Goal: Information Seeking & Learning: Find specific fact

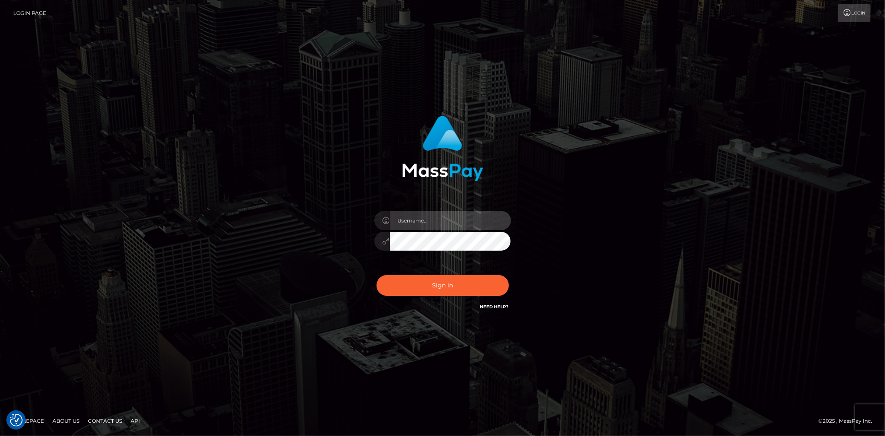
type input "[PERSON_NAME]"
click at [462, 270] on div "Sign in Need Help?" at bounding box center [442, 289] width 149 height 38
click at [459, 280] on button "Sign in" at bounding box center [443, 285] width 132 height 21
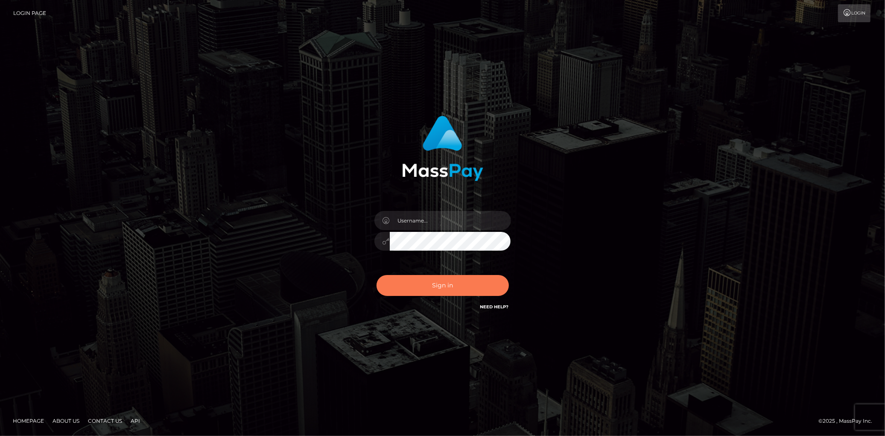
click at [455, 284] on button "Sign in" at bounding box center [443, 285] width 132 height 21
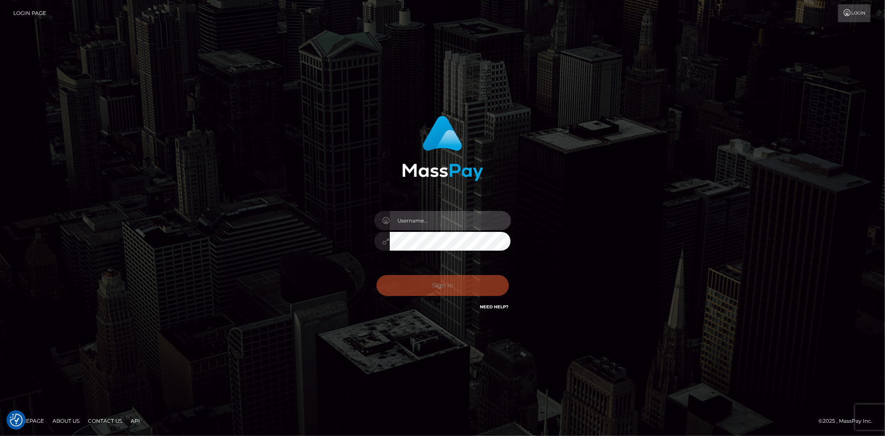
type input "[PERSON_NAME]"
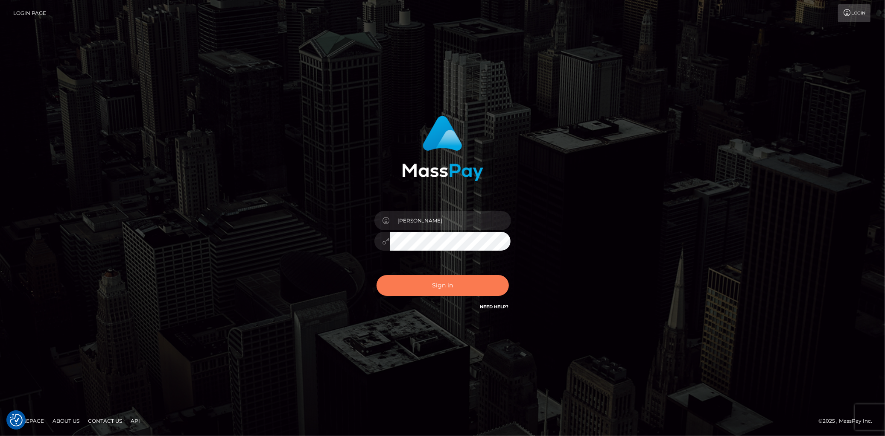
click at [455, 284] on button "Sign in" at bounding box center [443, 285] width 132 height 21
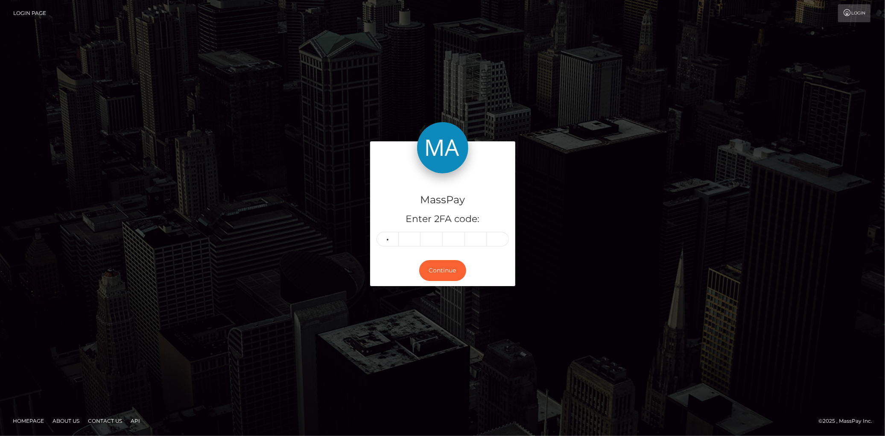
type input "1"
type input "8"
type input "6"
type input "5"
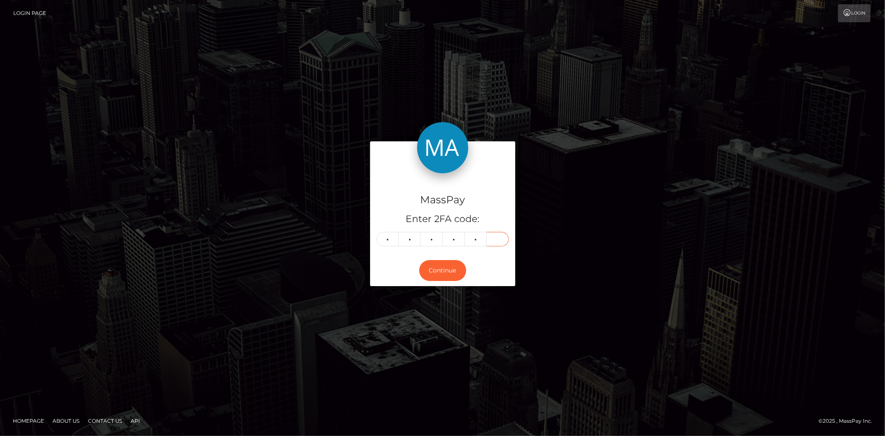
type input "0"
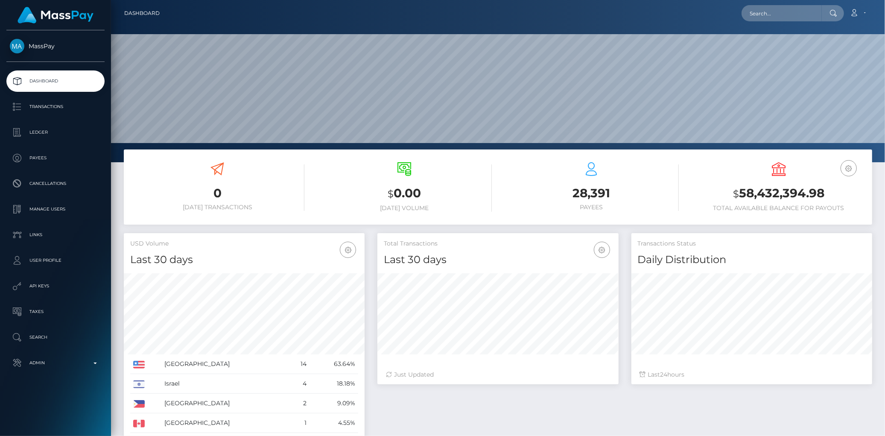
scroll to position [151, 241]
click at [747, 7] on input "text" at bounding box center [782, 13] width 80 height 16
paste input "4nRaJvABUSp5ICxzEe1HZ1T2"
click at [759, 10] on input "4nRaJvABUSp5ICxzEe1HZ1T2" at bounding box center [782, 13] width 80 height 16
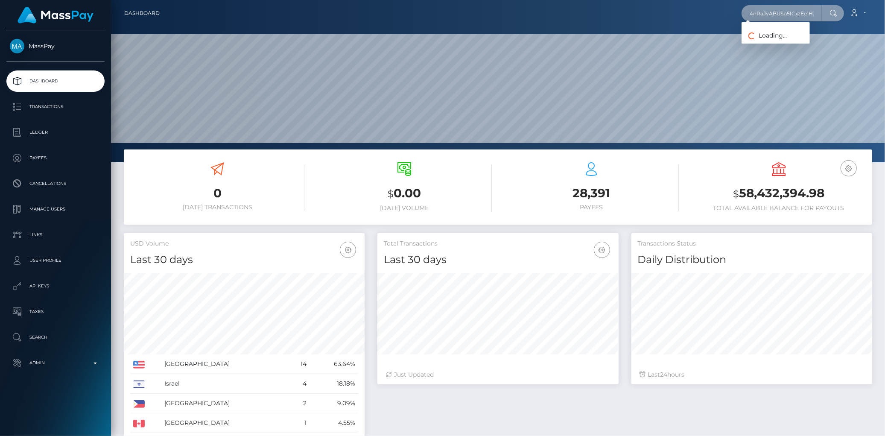
paste input "elizabethrodriguez2108@gmail.com"
type input "elizabethrodriguez2108@gmail.com"
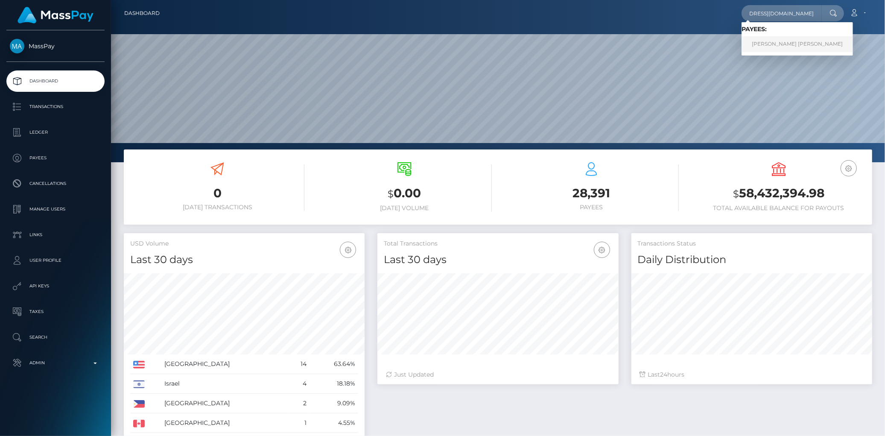
click at [776, 44] on link "PATRICIA ELIZABETH RODRIGUEZ" at bounding box center [797, 44] width 111 height 16
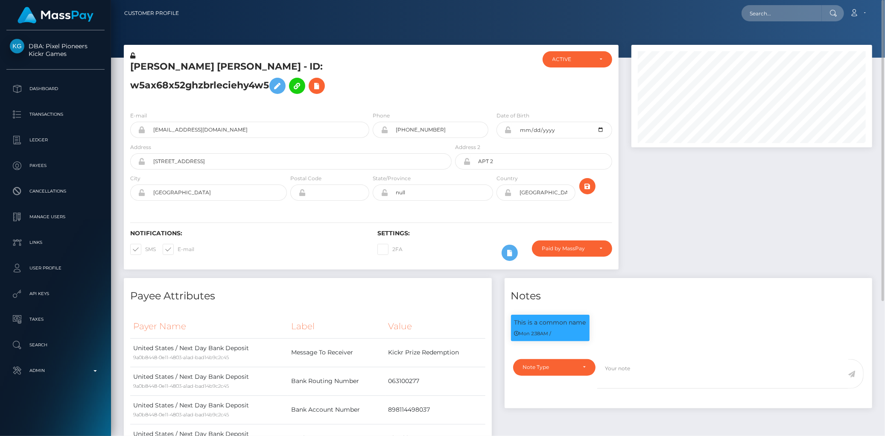
click at [327, 88] on h5 "PATRICIA ELIZABETH RODRIGUEZ - ID: w5ax68x52ghzbrleciehy4w5" at bounding box center [288, 79] width 317 height 38
click at [321, 91] on icon at bounding box center [317, 86] width 10 height 11
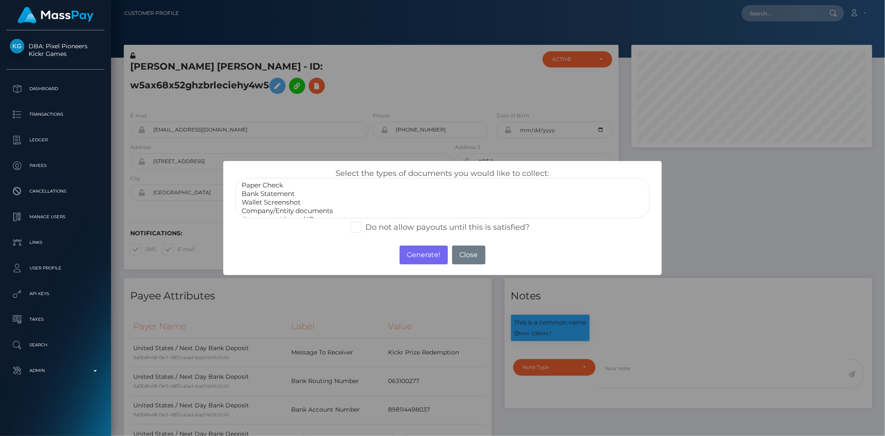
scroll to position [16, 0]
select select "Government issued ID"
click at [296, 202] on option "Government issued ID" at bounding box center [442, 203] width 403 height 9
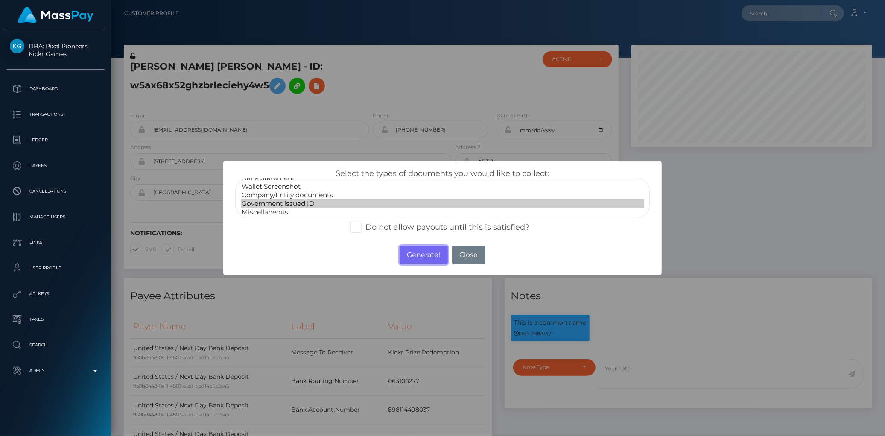
click at [406, 253] on button "Generate!" at bounding box center [424, 255] width 48 height 19
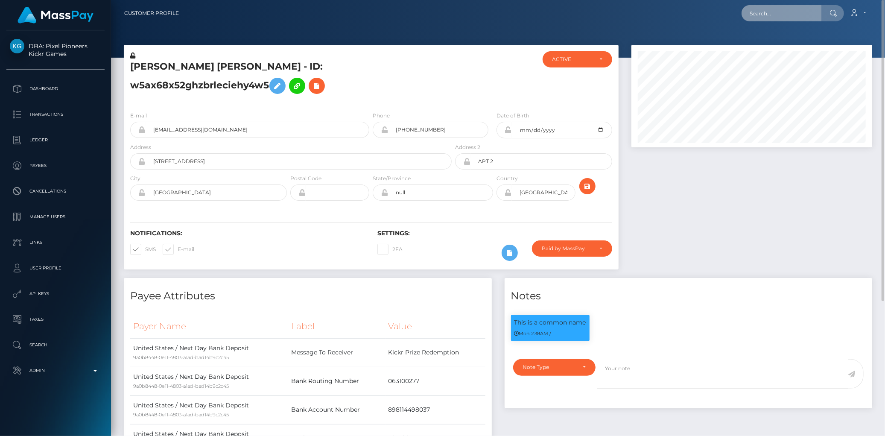
click at [769, 9] on input "text" at bounding box center [782, 13] width 80 height 16
paste input "kenniaav@icloud.com"
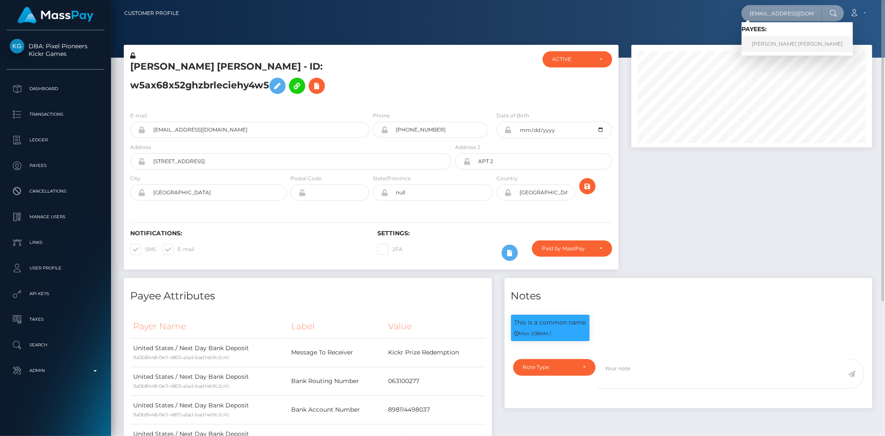
type input "kenniaav@icloud.com"
click at [797, 43] on link "KENIA VANESSA ALVARADO VILLACORTA" at bounding box center [797, 44] width 111 height 16
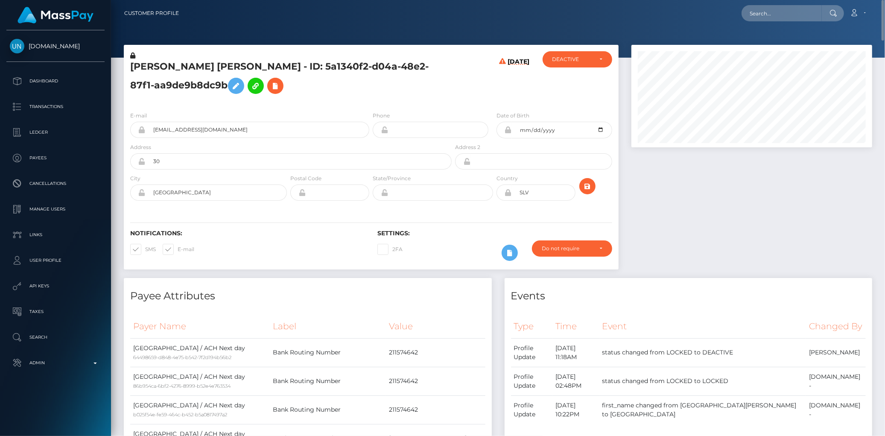
click at [225, 71] on h5 "KENIA VANESSA ALVARADO VILLACORTA - ID: 5a1340f2-d04a-48e2-87f1-aa9de9b8dc9b" at bounding box center [288, 79] width 317 height 38
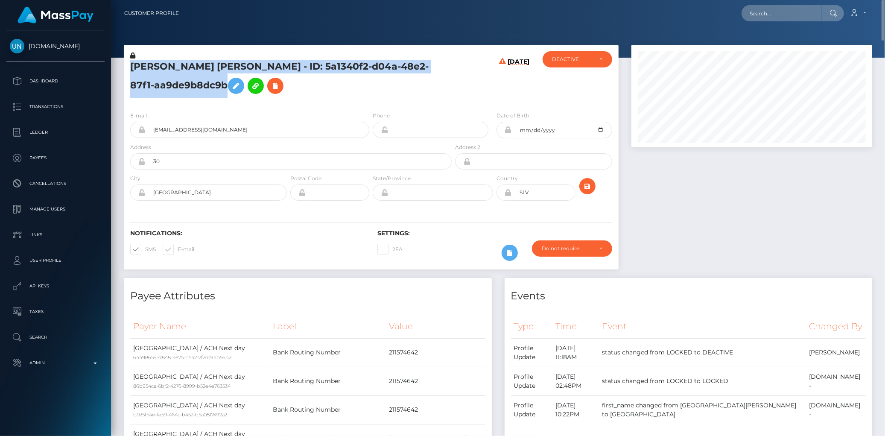
click at [225, 71] on h5 "KENIA VANESSA ALVARADO VILLACORTA - ID: 5a1340f2-d04a-48e2-87f1-aa9de9b8dc9b" at bounding box center [288, 79] width 317 height 38
copy h5 "KENIA VANESSA ALVARADO VILLACORTA - ID: 5a1340f2-d04a-48e2-87f1-aa9de9b8dc9b"
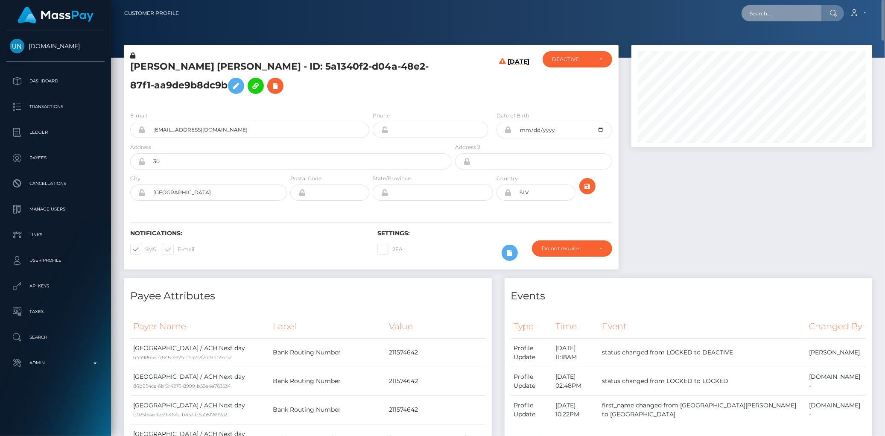
drag, startPoint x: 747, startPoint y: 16, endPoint x: 757, endPoint y: 16, distance: 10.7
click at [748, 16] on input "text" at bounding box center [782, 13] width 80 height 16
click at [770, 16] on input "text" at bounding box center [782, 13] width 80 height 16
paste input "poact_5m9xNZlsO8xp"
type input "poact_5m9xNZlsO8xp"
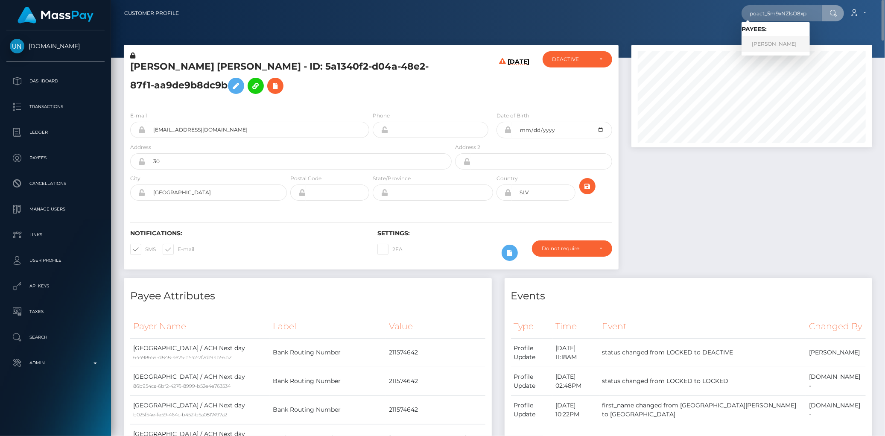
click at [764, 40] on link "Hari Vigneshwaran" at bounding box center [776, 44] width 68 height 16
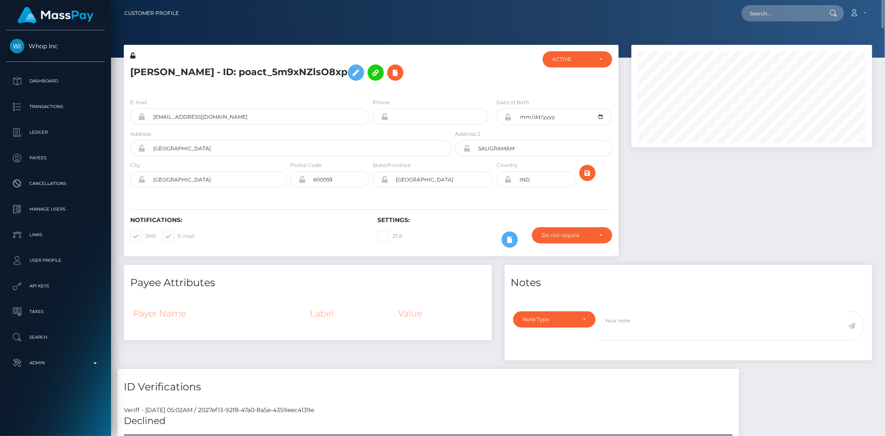
click at [279, 63] on h5 "[PERSON_NAME] - ID: poact_5m9xNZlsO8xp" at bounding box center [288, 72] width 317 height 25
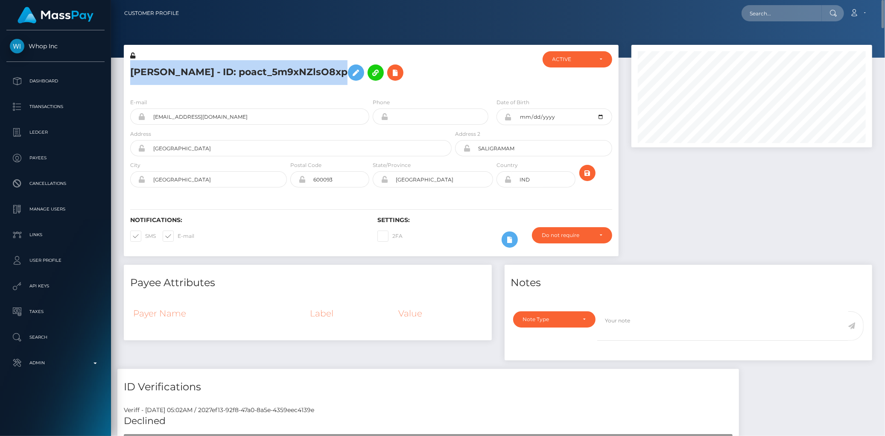
click at [279, 63] on h5 "[PERSON_NAME] - ID: poact_5m9xNZlsO8xp" at bounding box center [288, 72] width 317 height 25
copy h5 "[PERSON_NAME] - ID: poact_5m9xNZlsO8xp"
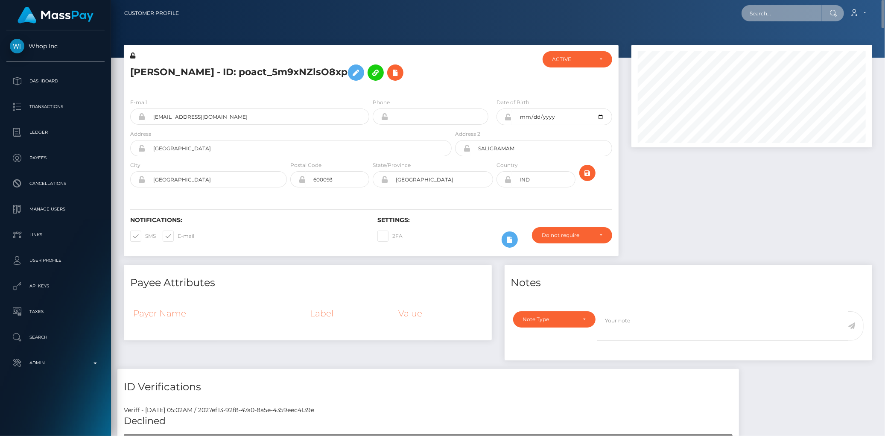
click at [751, 15] on input "text" at bounding box center [782, 13] width 80 height 16
paste input "[EMAIL_ADDRESS][DOMAIN_NAME]"
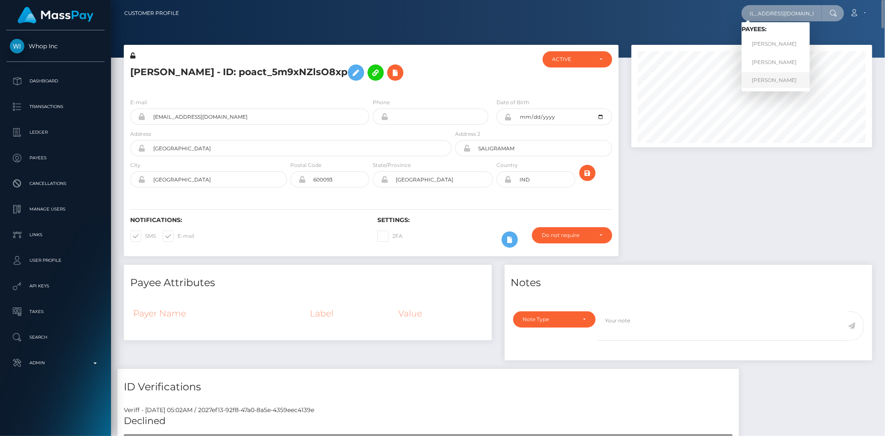
type input "[EMAIL_ADDRESS][DOMAIN_NAME]"
click at [770, 74] on link "PATRICE NICOLE BONNER" at bounding box center [776, 80] width 68 height 16
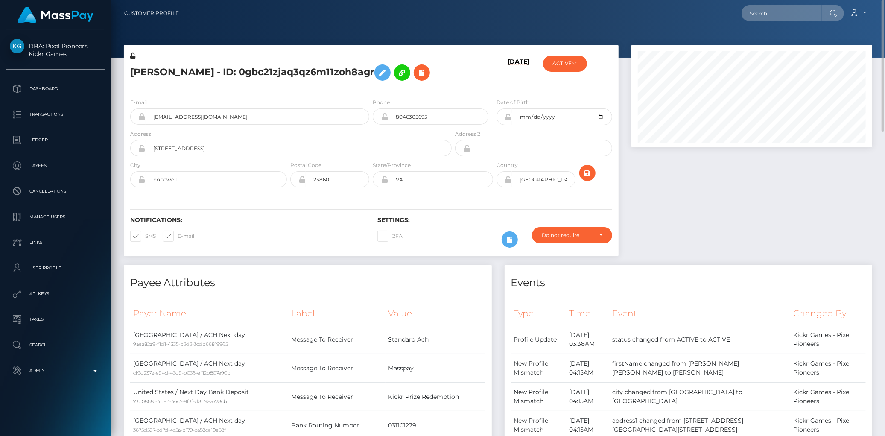
click at [203, 78] on h5 "PATRICE NICOLE BONNER - ID: 0gbc21zjaq3qz6m11zoh8agr" at bounding box center [288, 72] width 317 height 25
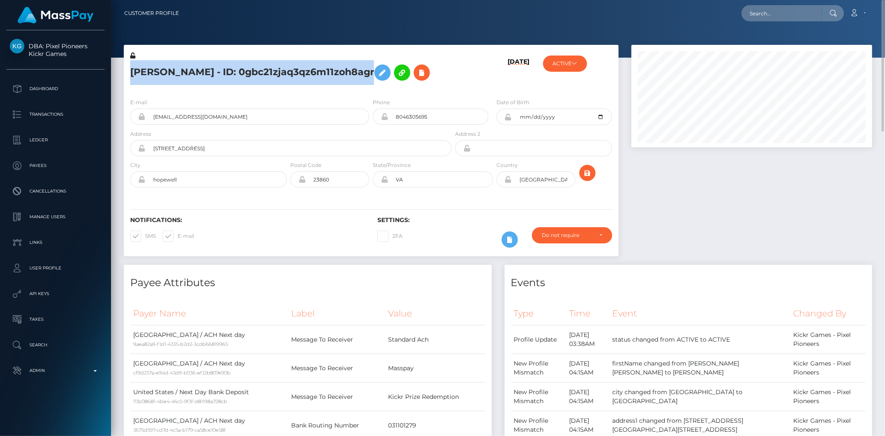
click at [203, 78] on h5 "PATRICE NICOLE BONNER - ID: 0gbc21zjaq3qz6m11zoh8agr" at bounding box center [288, 72] width 317 height 25
copy h5 "PATRICE NICOLE BONNER - ID: 0gbc21zjaq3qz6m11zoh8agr"
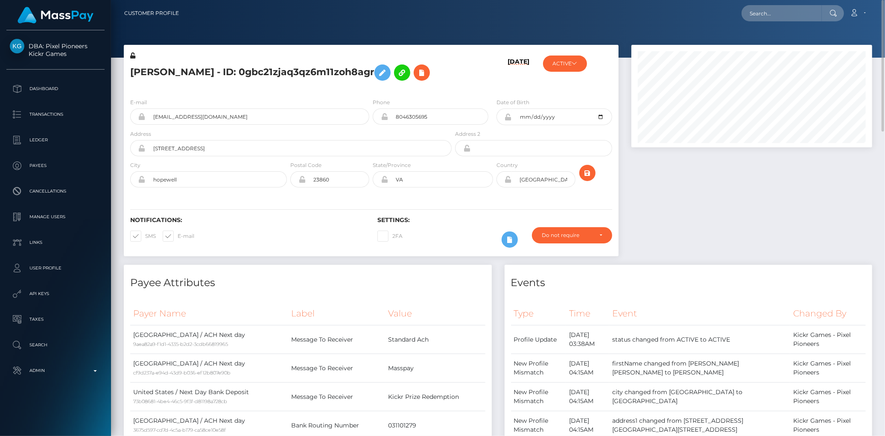
click at [765, 22] on div "Loading... Loading... Account Edit Profile Logout" at bounding box center [529, 13] width 686 height 18
click at [769, 15] on input "text" at bounding box center [782, 13] width 80 height 16
paste input "801701855649353728"
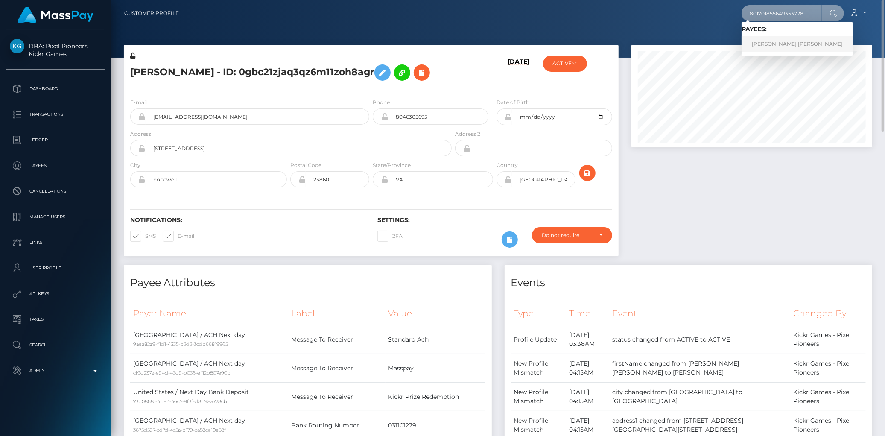
type input "801701855649353728"
click at [774, 41] on link "SOPHIA PAIGE Dawson" at bounding box center [797, 44] width 111 height 16
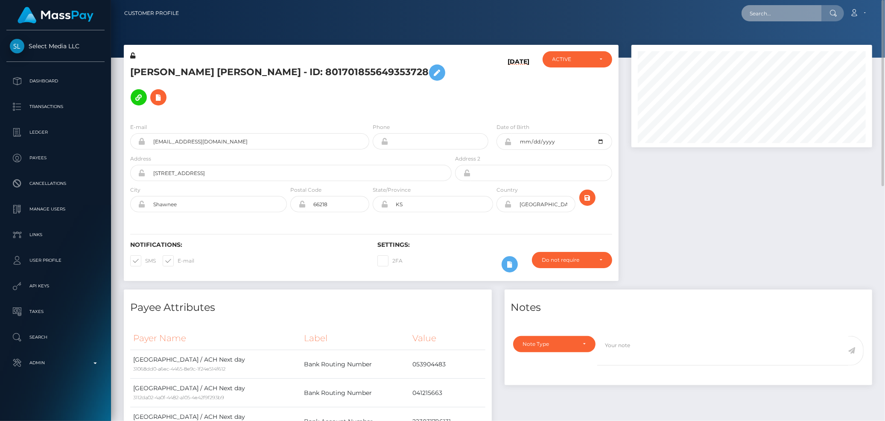
click at [750, 20] on input "text" at bounding box center [782, 13] width 80 height 16
paste input "b353ad1b-8808-11f0-8023-0266f44cc279"
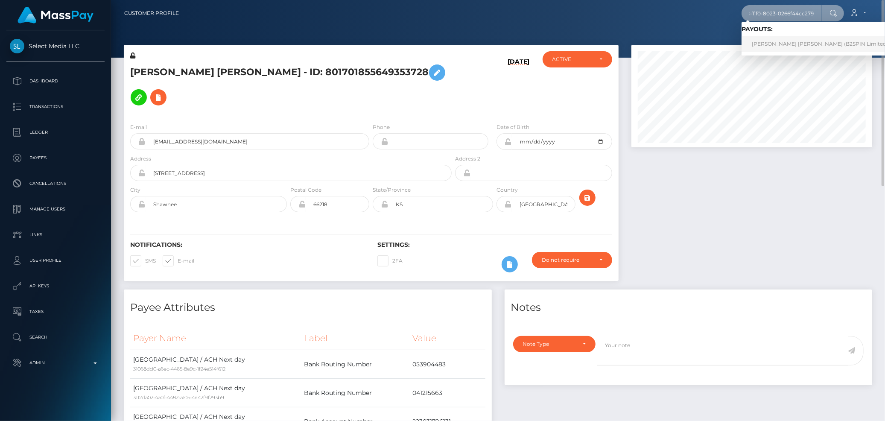
type input "b353ad1b-8808-11f0-8023-0266f44cc279"
click at [759, 44] on link "STEVE ROBERT FIRTH (B2SPIN Limited - )" at bounding box center [822, 44] width 161 height 16
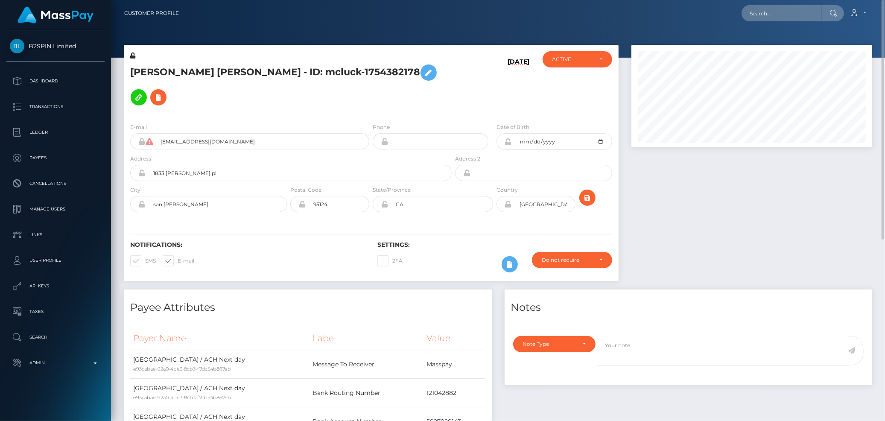
click at [744, 19] on div "Loading... Loading... Account Edit Profile Logout" at bounding box center [529, 13] width 686 height 18
click at [752, 16] on input "text" at bounding box center [782, 13] width 80 height 16
paste input "d078b511-880d-11f0-8023-0266f44cc279"
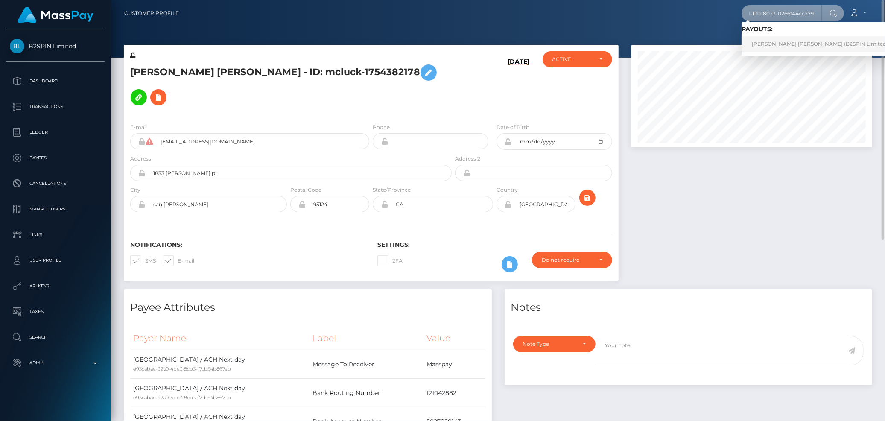
type input "d078b511-880d-11f0-8023-0266f44cc279"
click at [769, 41] on link "RENATTA ALBERTA MATHIS (B2SPIN Limited - )" at bounding box center [822, 44] width 161 height 16
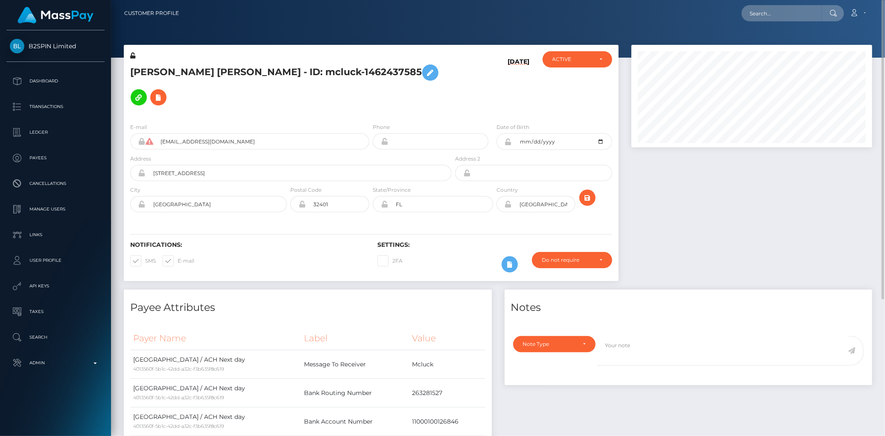
drag, startPoint x: 761, startPoint y: 26, endPoint x: 762, endPoint y: 16, distance: 9.4
click at [761, 23] on nav "Customer Profile Loading... Loading... Account" at bounding box center [498, 13] width 774 height 26
click at [763, 13] on input "text" at bounding box center [782, 13] width 80 height 16
paste input "198eb8e1-880e-11f0-8023-0266f44cc279"
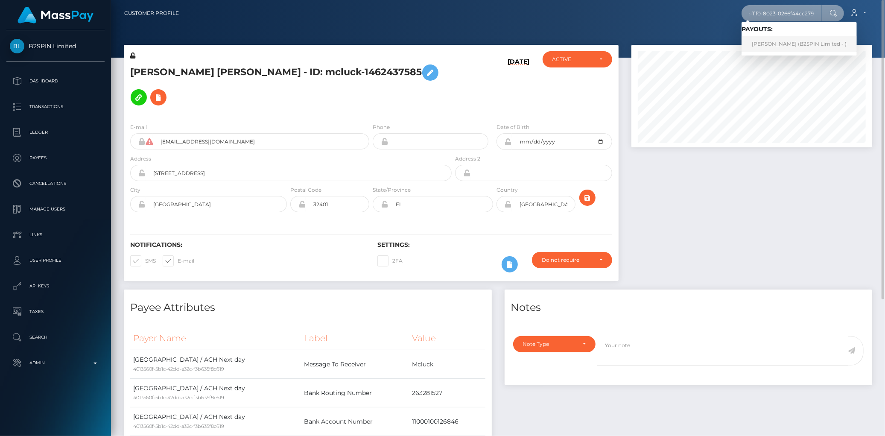
type input "198eb8e1-880e-11f0-8023-0266f44cc279"
click at [773, 41] on link "[PERSON_NAME] (B2SPIN Limited - )" at bounding box center [799, 44] width 115 height 16
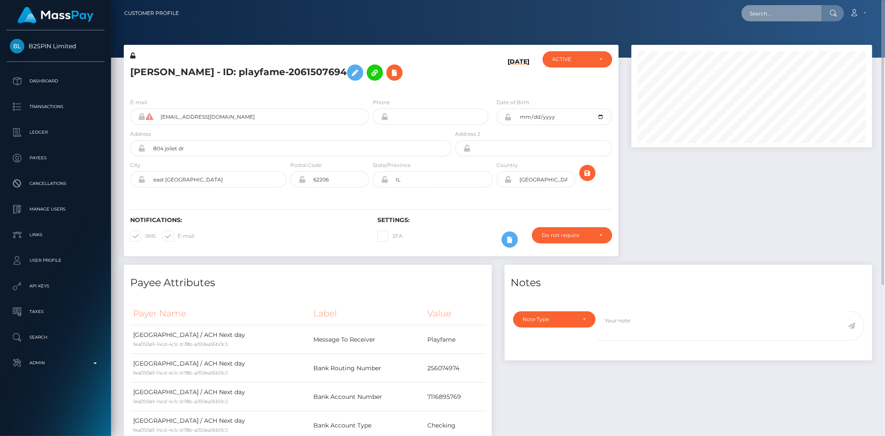
click at [766, 20] on input "text" at bounding box center [782, 13] width 80 height 16
paste input "MasspayPayoutAccountUserjahalia.coleman@gmail.com"
paste input "text"
type input "[EMAIL_ADDRESS][PERSON_NAME][DOMAIN_NAME]"
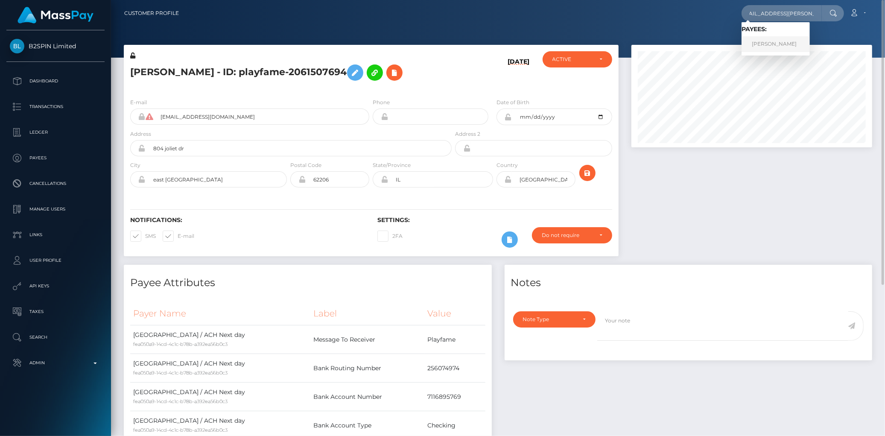
scroll to position [0, 0]
click at [769, 41] on link "Jahalia Coleman" at bounding box center [776, 44] width 68 height 16
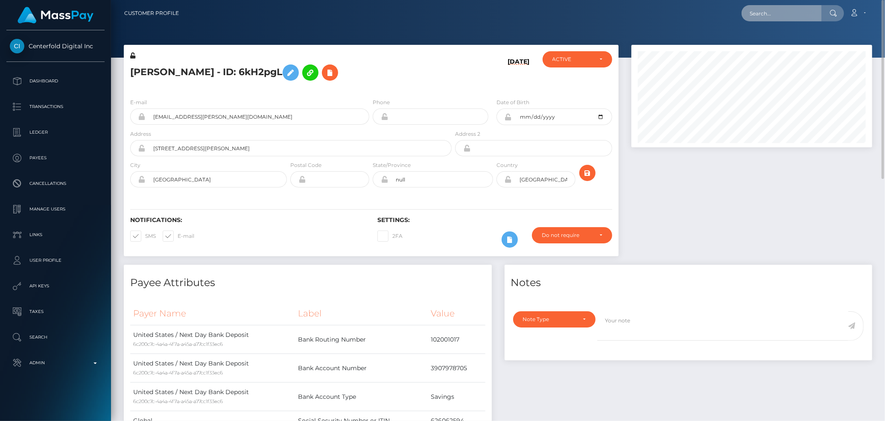
click at [782, 9] on input "text" at bounding box center [782, 13] width 80 height 16
paste input "[EMAIL_ADDRESS][DOMAIN_NAME]"
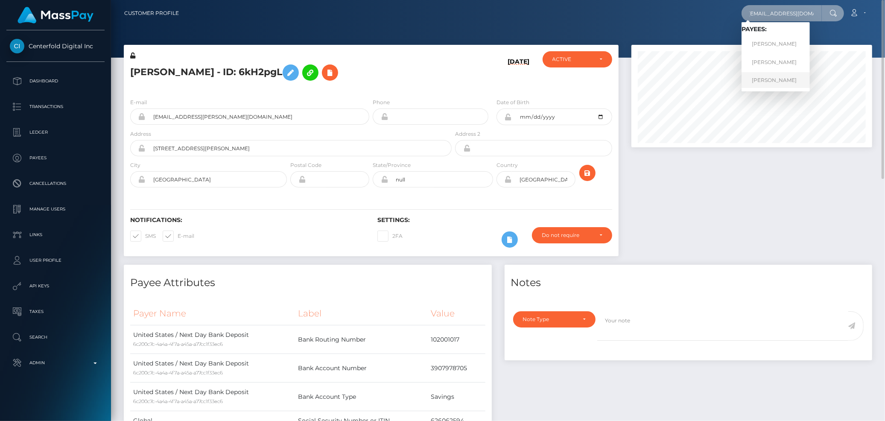
type input "[EMAIL_ADDRESS][DOMAIN_NAME]"
click at [768, 75] on link "[PERSON_NAME]" at bounding box center [776, 80] width 68 height 16
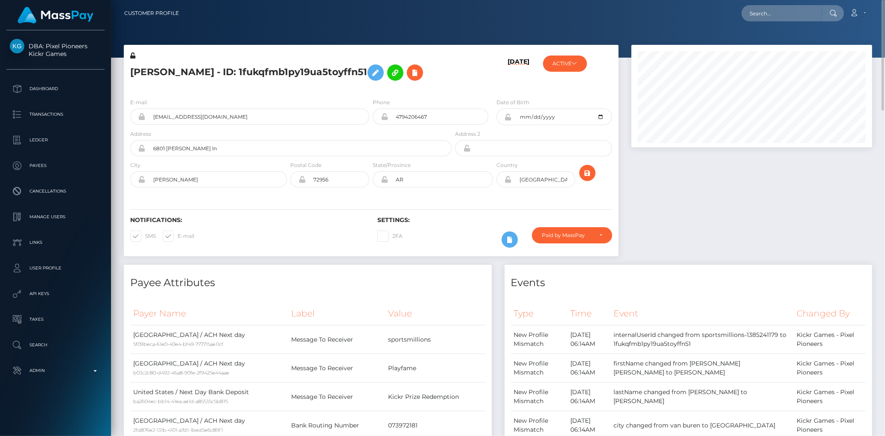
click at [202, 58] on div "NANCY LOUISE HERNANDEZ - ID: 1fukqfmb1py19ua5toyffn51" at bounding box center [289, 71] width 330 height 40
click at [199, 66] on h5 "NANCY LOUISE HERNANDEZ - ID: 1fukqfmb1py19ua5toyffn51" at bounding box center [288, 72] width 317 height 25
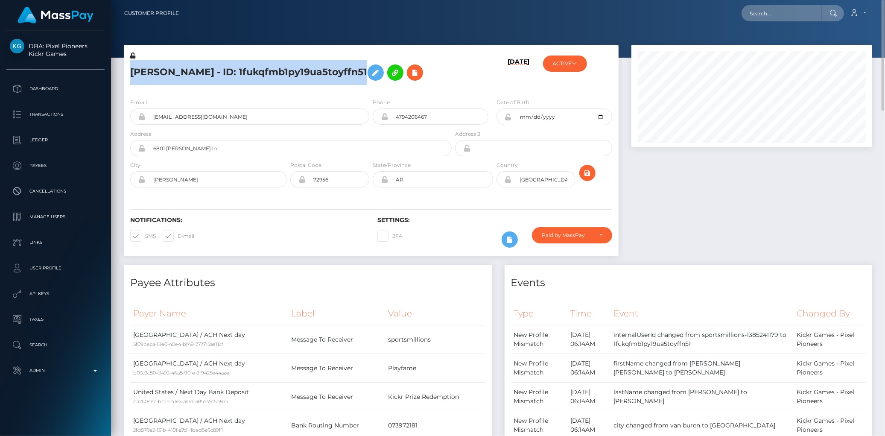
click at [199, 66] on h5 "NANCY LOUISE HERNANDEZ - ID: 1fukqfmb1py19ua5toyffn51" at bounding box center [288, 72] width 317 height 25
copy h5 "NANCY LOUISE HERNANDEZ - ID: 1fukqfmb1py19ua5toyffn51"
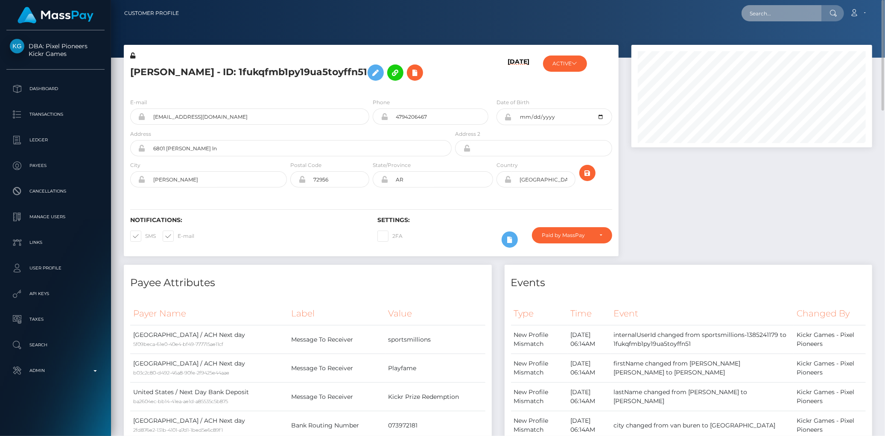
drag, startPoint x: 152, startPoint y: 0, endPoint x: 765, endPoint y: 15, distance: 612.2
click at [765, 15] on input "text" at bounding box center [782, 13] width 80 height 16
paste input "georgecg01@gmail.com"
type input "georgecg01@gmail.com"
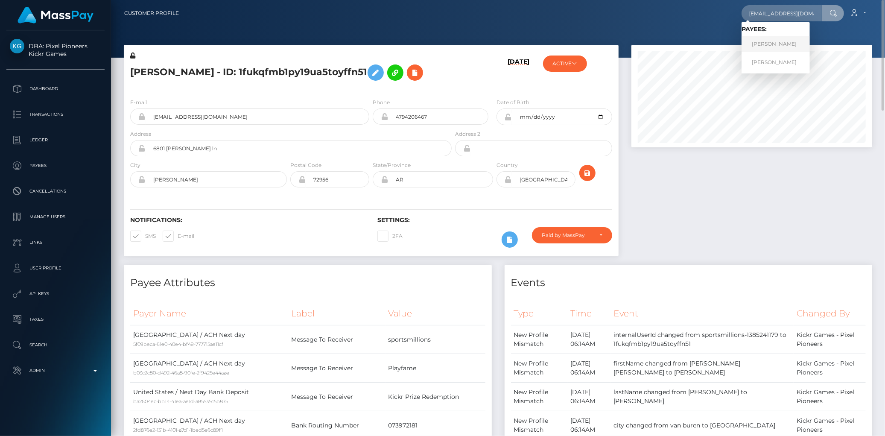
click at [767, 41] on link "JORGE CARLOS GOMEZ" at bounding box center [776, 44] width 68 height 16
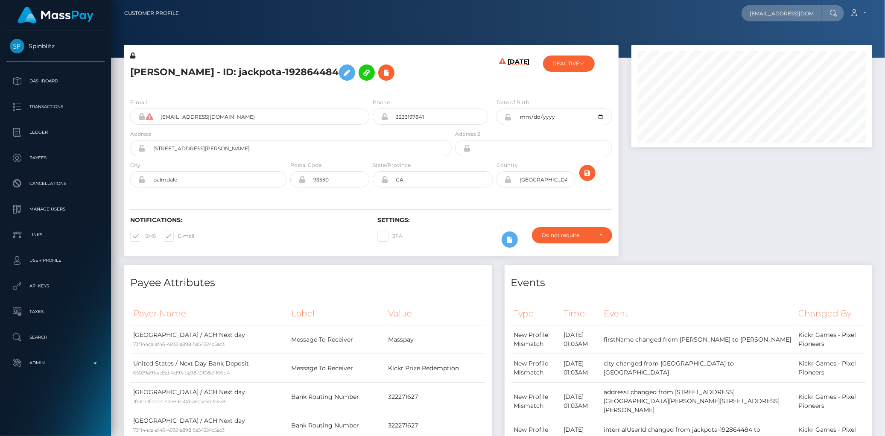
scroll to position [103, 241]
type input "[EMAIL_ADDRESS][DOMAIN_NAME]"
click at [770, 61] on link "[PERSON_NAME]" at bounding box center [776, 62] width 68 height 16
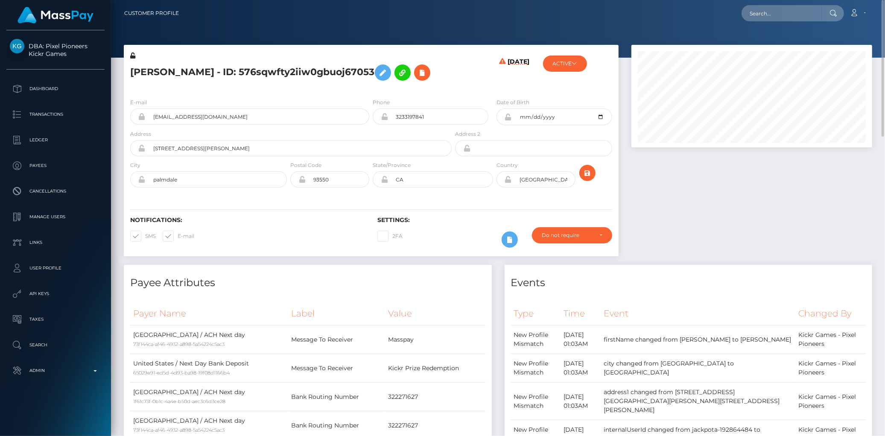
click at [200, 33] on div at bounding box center [498, 29] width 774 height 58
click at [191, 64] on h5 "[PERSON_NAME] - ID: 576sqwfty2iiw0gbuoj67053" at bounding box center [288, 72] width 317 height 25
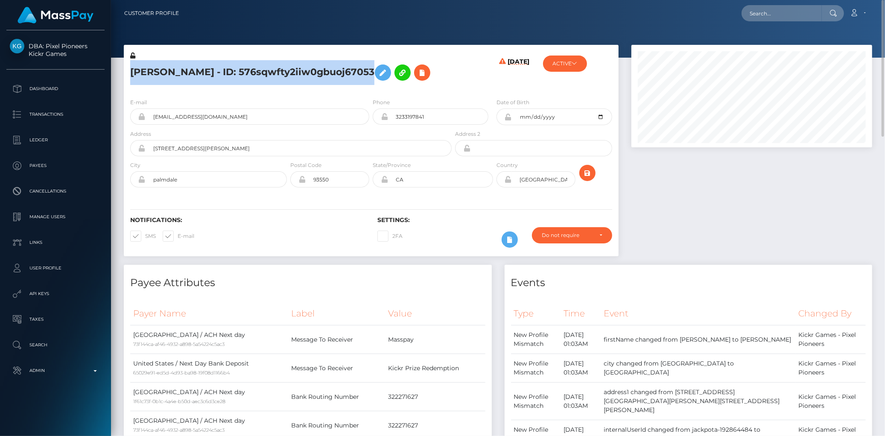
click at [191, 64] on h5 "[PERSON_NAME] - ID: 576sqwfty2iiw0gbuoj67053" at bounding box center [288, 72] width 317 height 25
copy h5 "[PERSON_NAME] - ID: 576sqwfty2iiw0gbuoj67053"
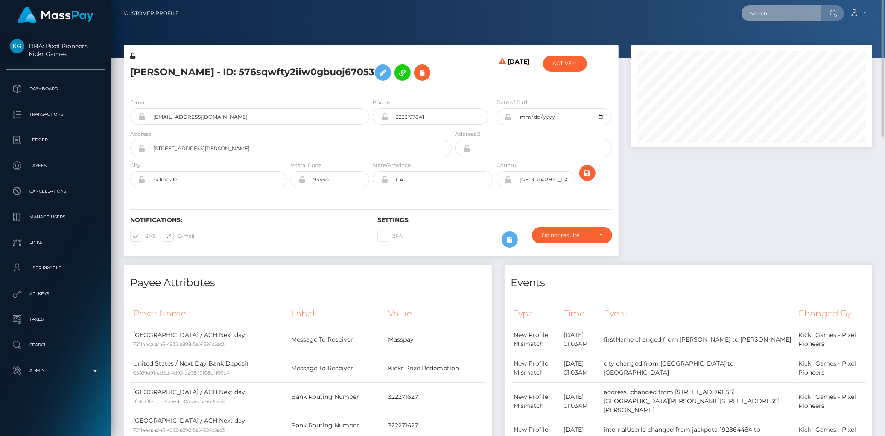
click at [774, 19] on input "text" at bounding box center [782, 13] width 80 height 16
paste input "103818258"
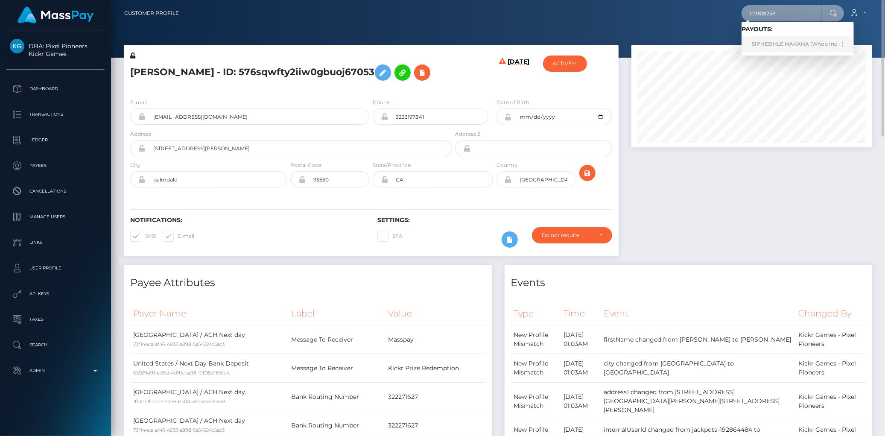
type input "103818258"
click at [783, 39] on link "SIPHESIHLE MAKANA (Whop Inc - )" at bounding box center [798, 44] width 112 height 16
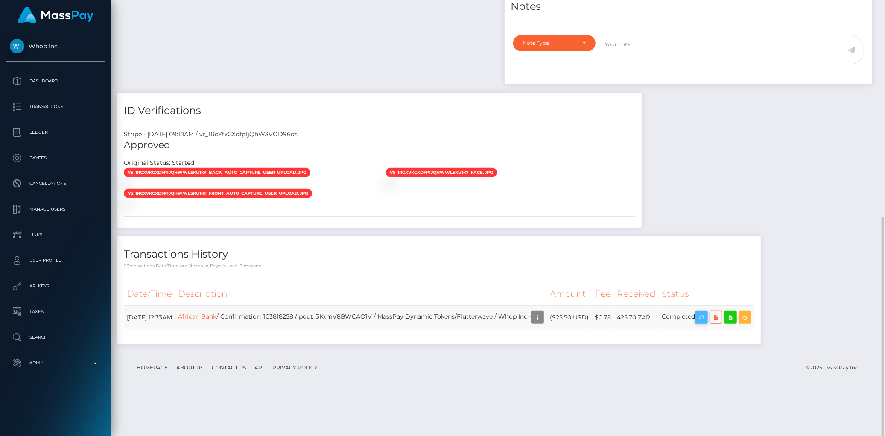
scroll to position [103, 241]
click at [707, 323] on icon "button" at bounding box center [702, 317] width 10 height 11
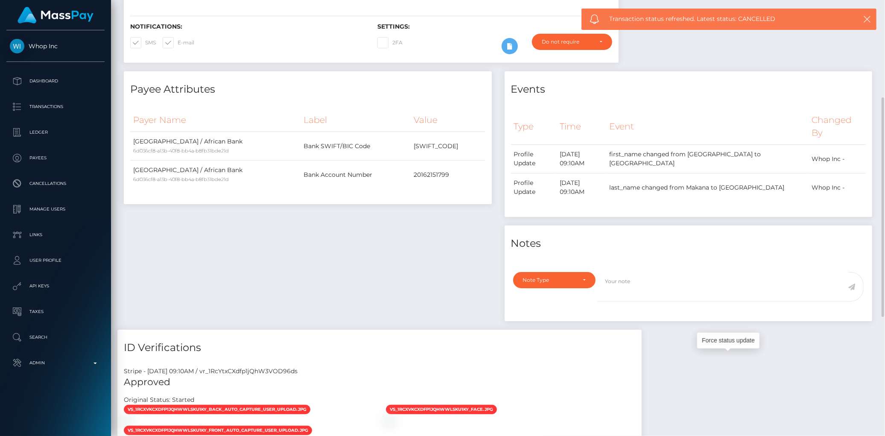
scroll to position [0, 0]
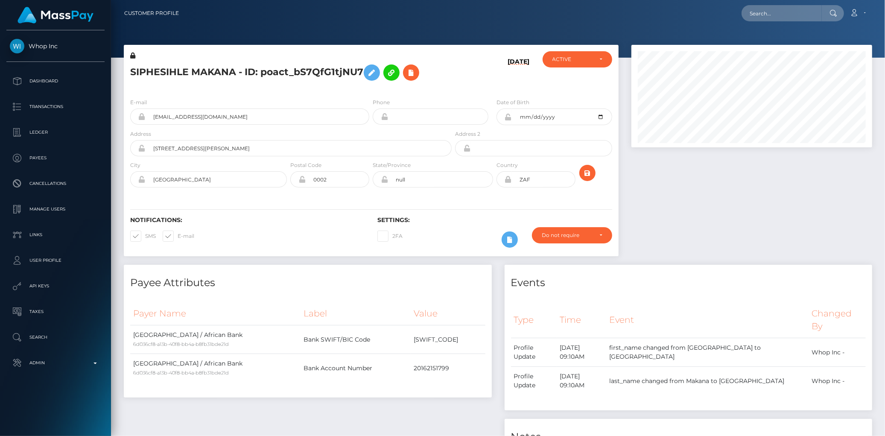
scroll to position [103, 241]
click at [766, 12] on input "text" at bounding box center [782, 13] width 80 height 16
paste input "805291818185928704"
type input "805291818185928704"
click at [763, 38] on link "[PERSON_NAME]" at bounding box center [776, 44] width 68 height 16
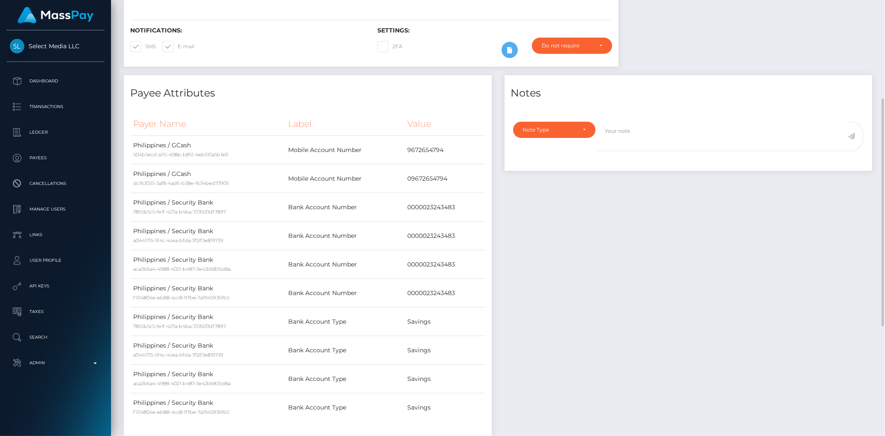
scroll to position [400, 0]
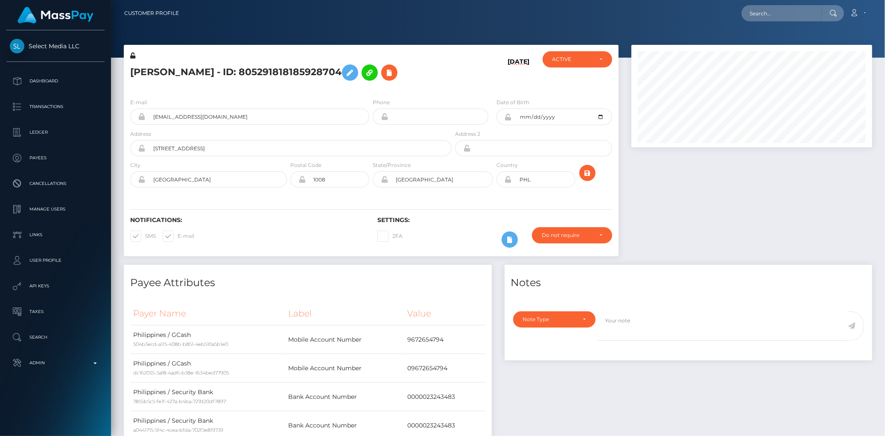
scroll to position [103, 241]
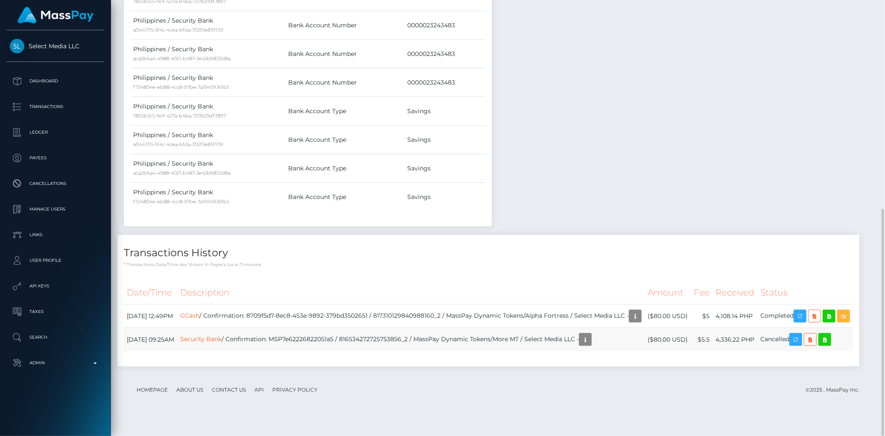
click at [327, 351] on td "Security Bank / Confirmation: MSP7e62226822051a5 / 816534272725753856_2 / MassP…" at bounding box center [411, 339] width 468 height 23
copy td "MSP7e62226822051a5"
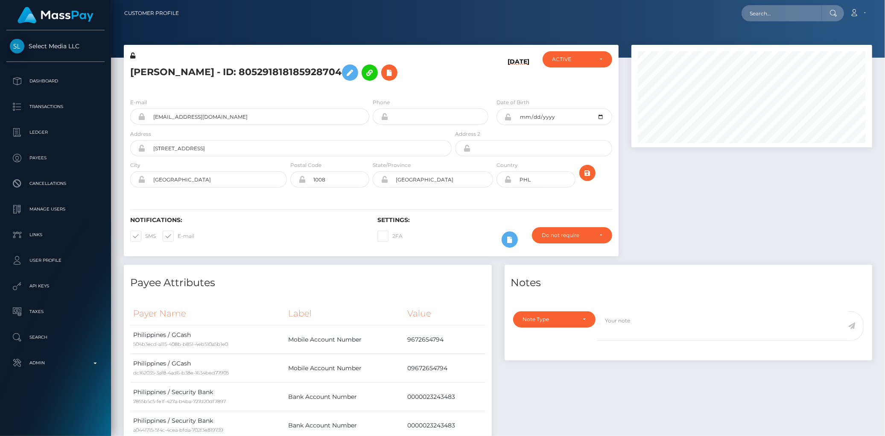
scroll to position [103, 241]
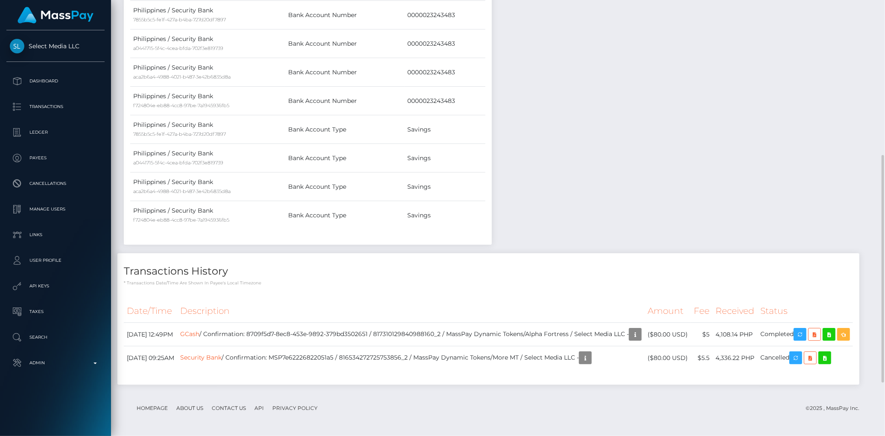
scroll to position [353, 0]
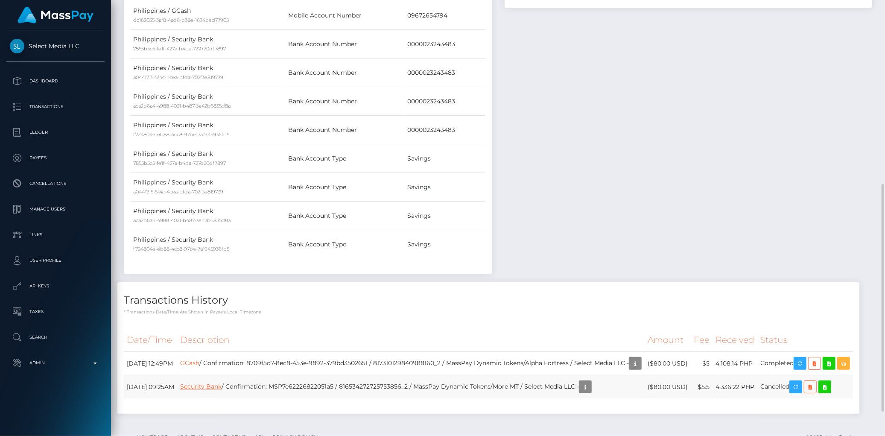
click at [222, 390] on link "Security Bank" at bounding box center [200, 387] width 41 height 8
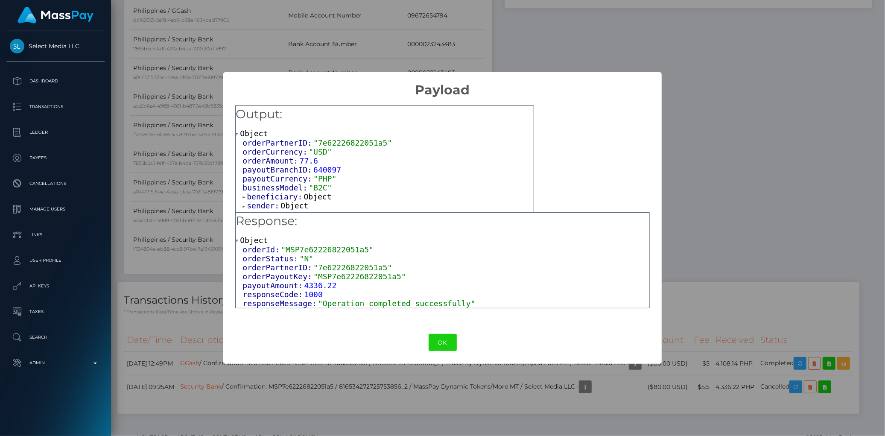
click at [271, 194] on span "beneficiary:" at bounding box center [275, 196] width 57 height 9
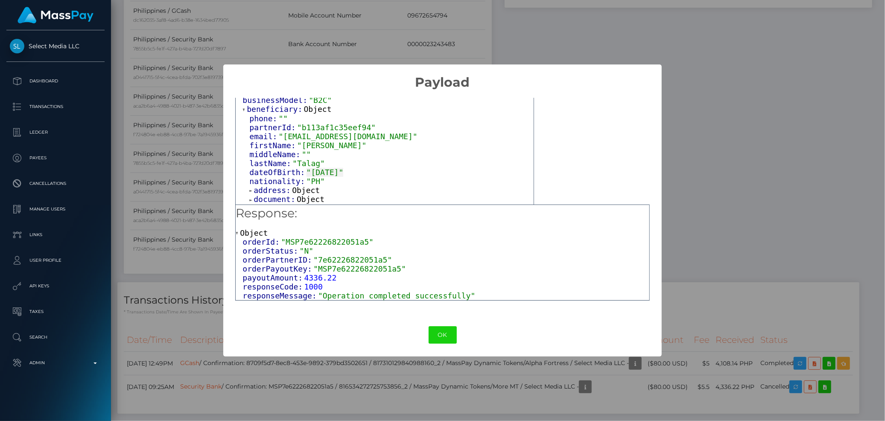
scroll to position [100, 0]
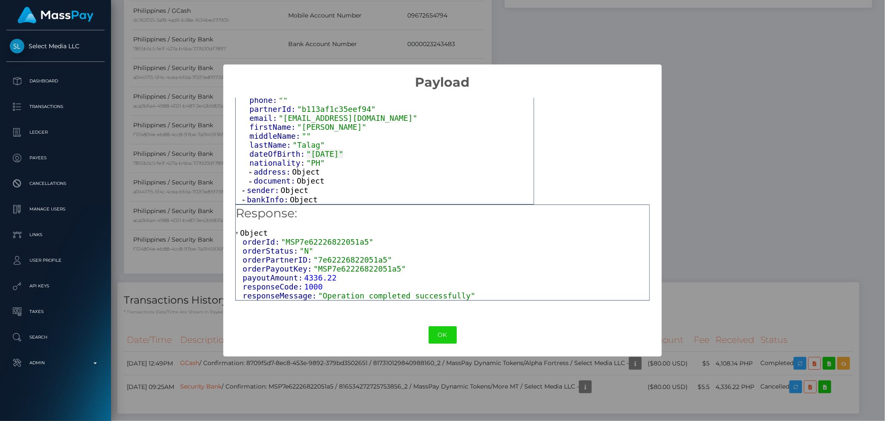
click at [258, 199] on span "bankInfo:" at bounding box center [268, 199] width 43 height 9
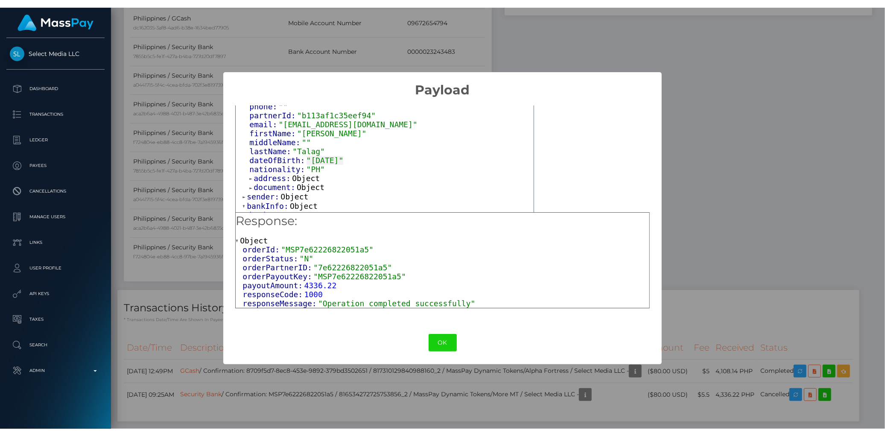
scroll to position [126, 0]
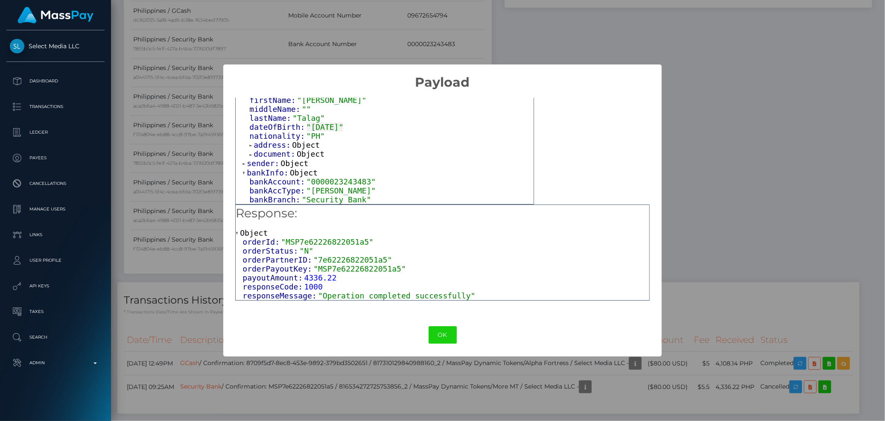
click at [309, 183] on span ""0000023243483"" at bounding box center [342, 181] width 70 height 9
copy span "0000023243483"
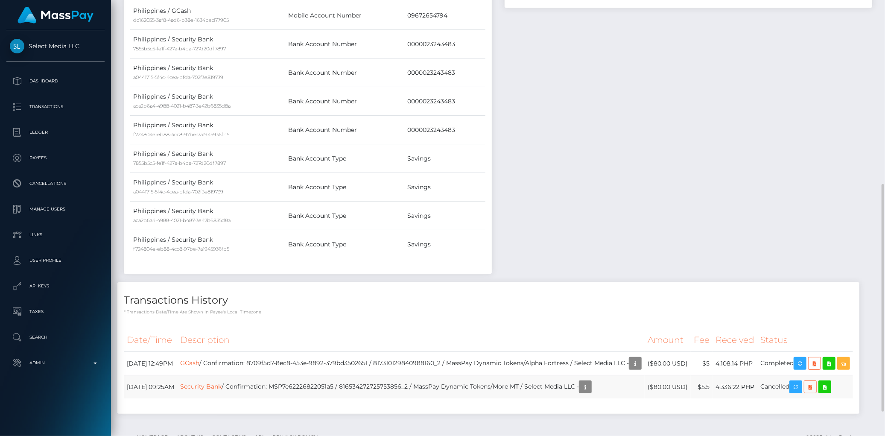
click at [321, 398] on td "Security Bank / Confirmation: MSP7e62226822051a5 / 816534272725753856_2 / MassP…" at bounding box center [411, 386] width 468 height 23
copy td "MSP7e62226822051a5"
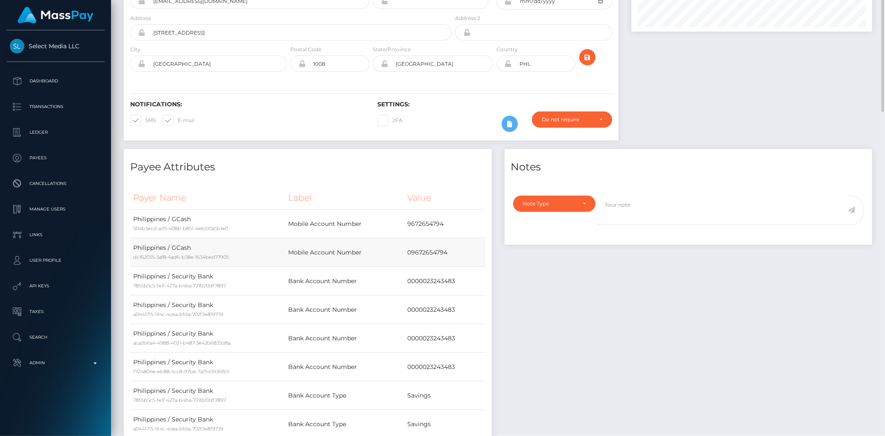
scroll to position [0, 0]
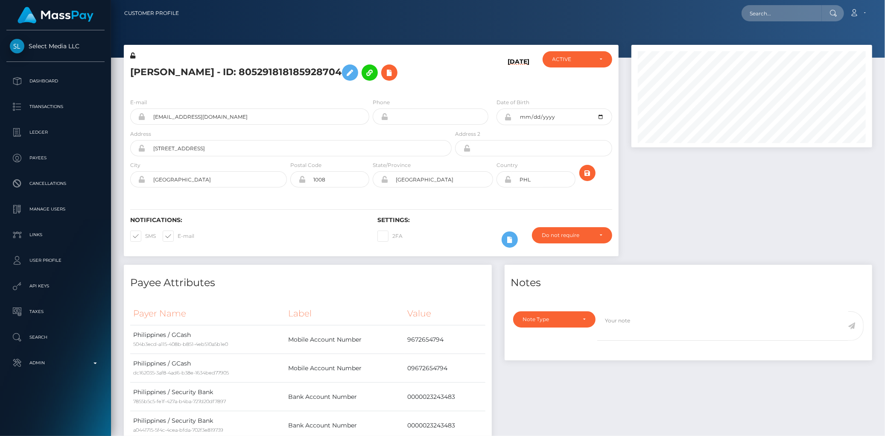
scroll to position [103, 241]
